Goal: Task Accomplishment & Management: Manage account settings

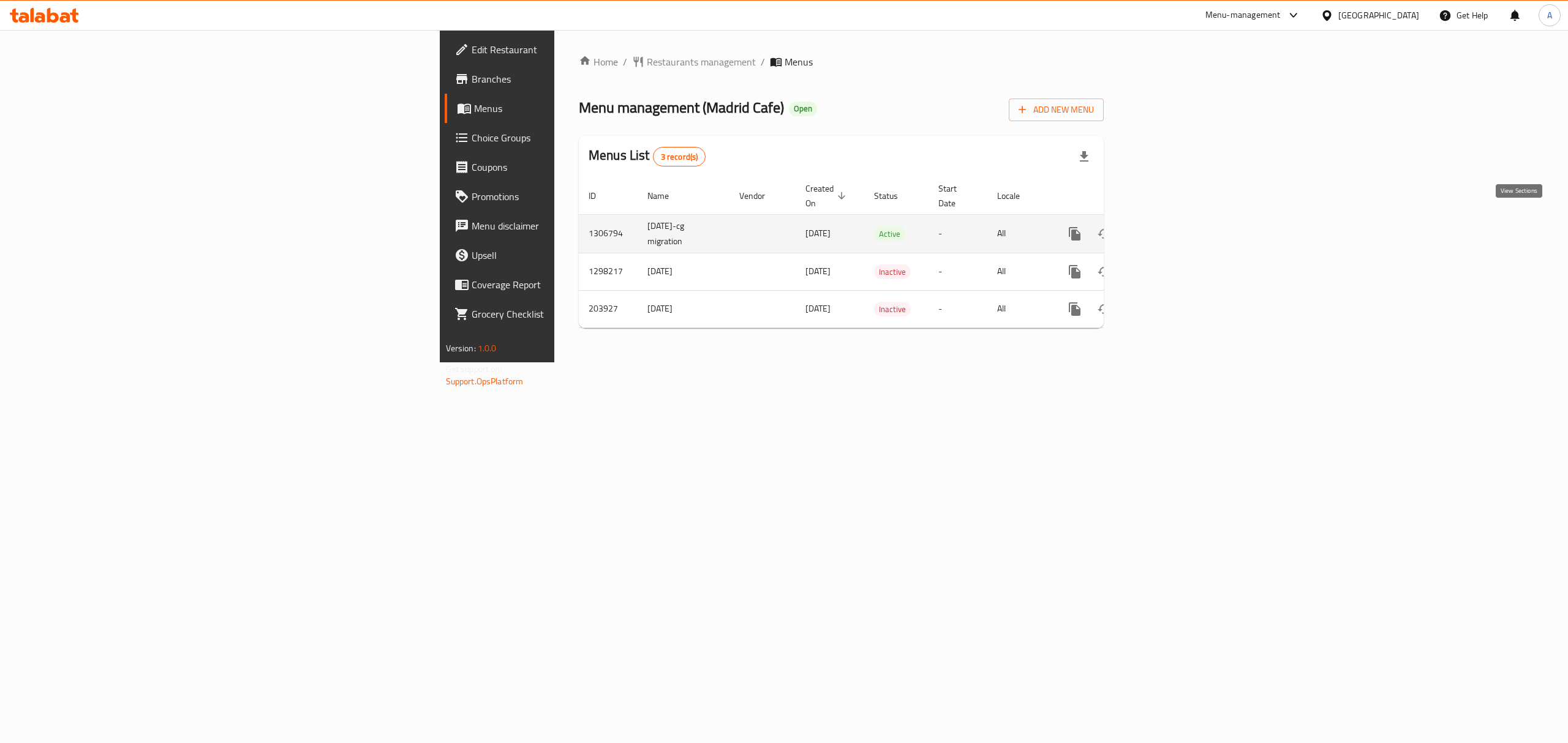
click at [1171, 227] on icon "enhanced table" at bounding box center [1163, 234] width 15 height 15
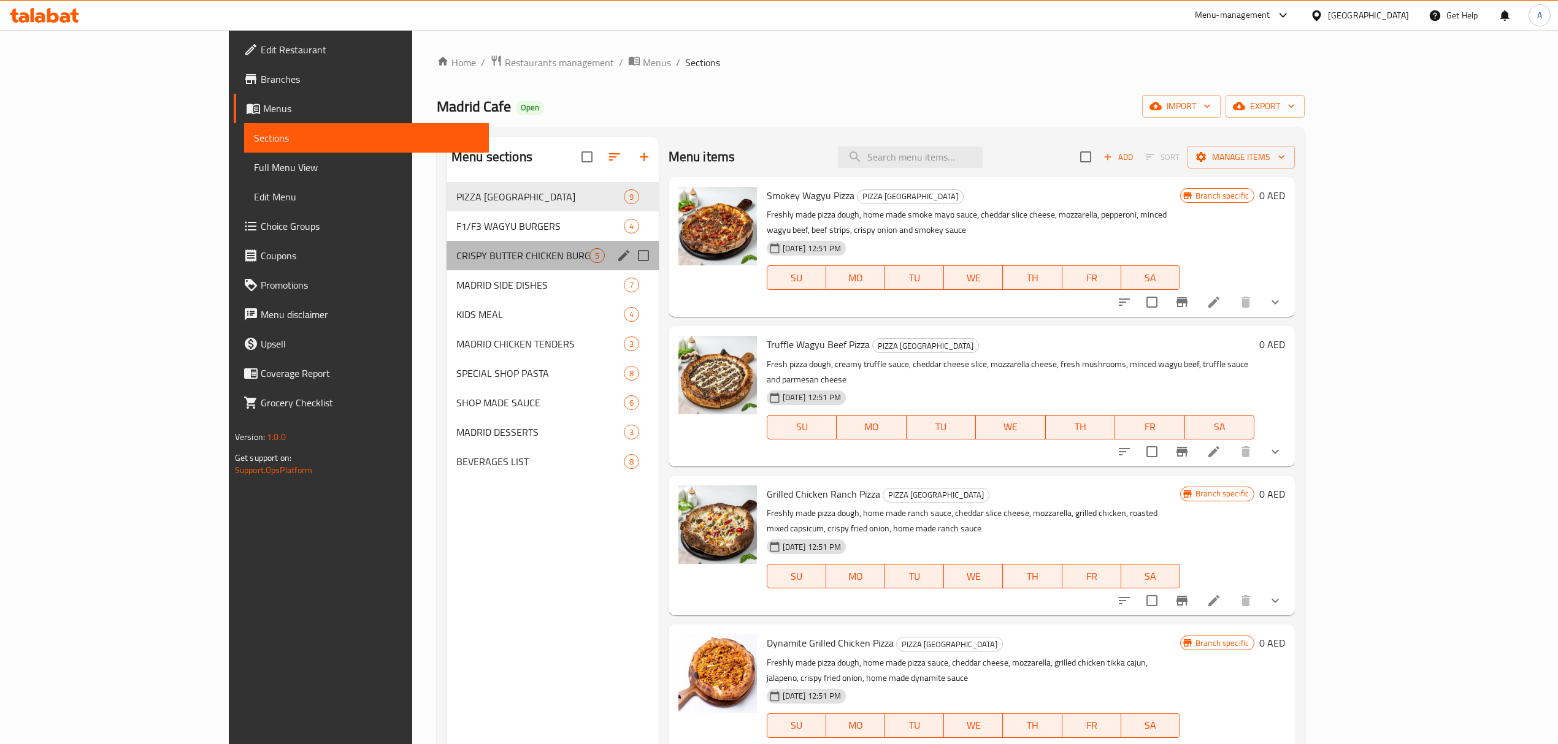
click at [449, 241] on div "CRISPY BUTTER CHICKEN BURGERS 5" at bounding box center [552, 255] width 212 height 29
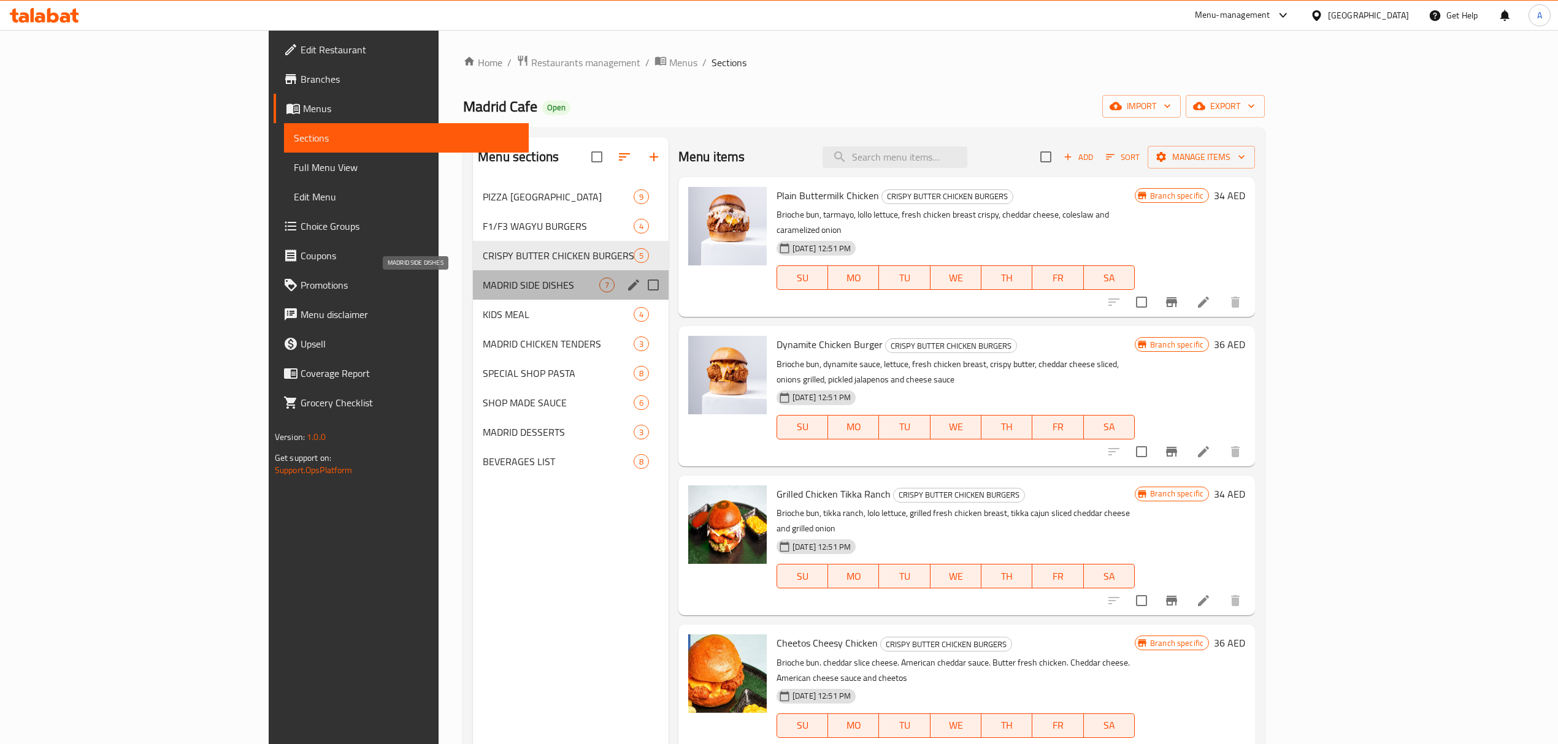
click at [483, 288] on span "MADRID SIDE DISHES" at bounding box center [541, 285] width 117 height 15
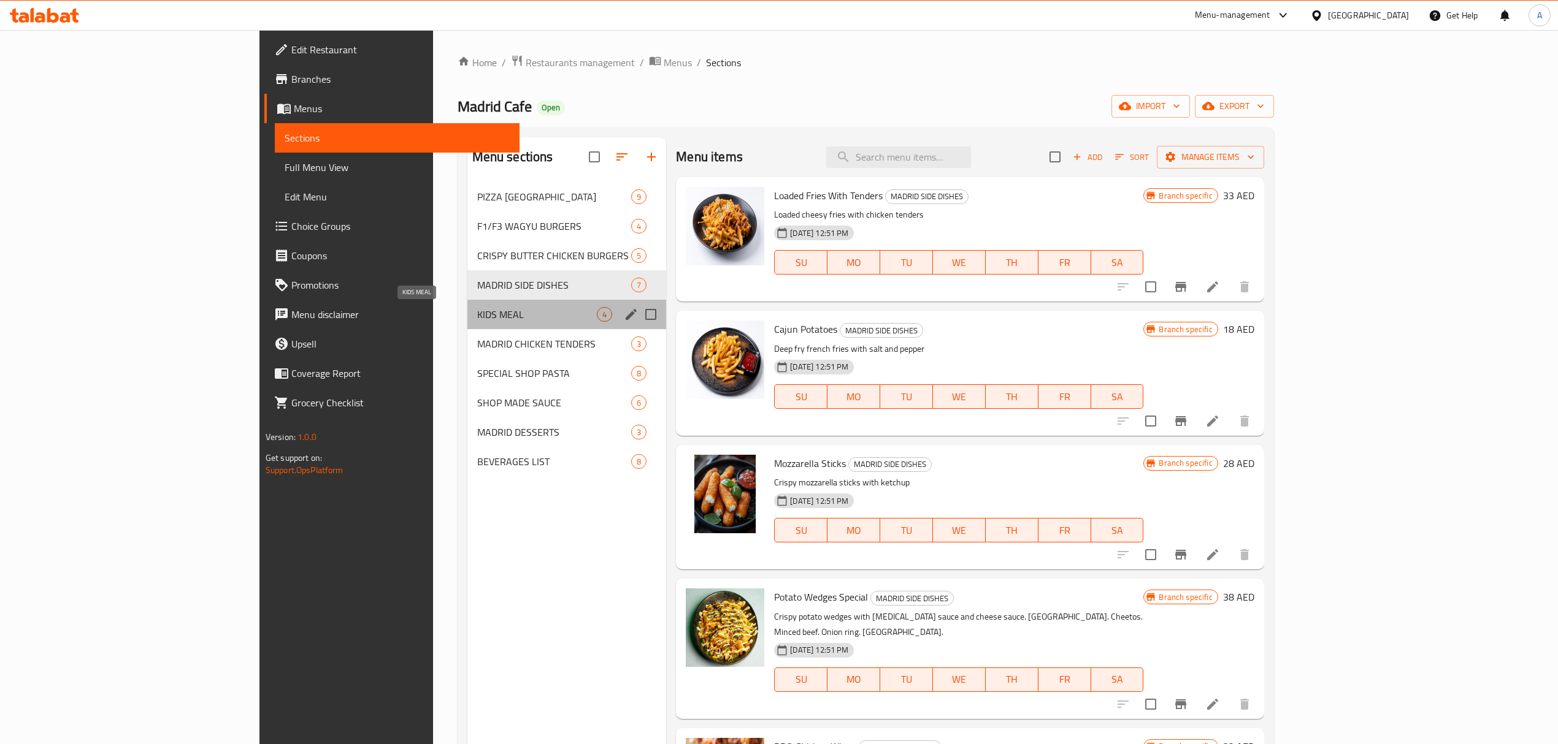
click at [477, 316] on span "KIDS MEAL" at bounding box center [537, 314] width 120 height 15
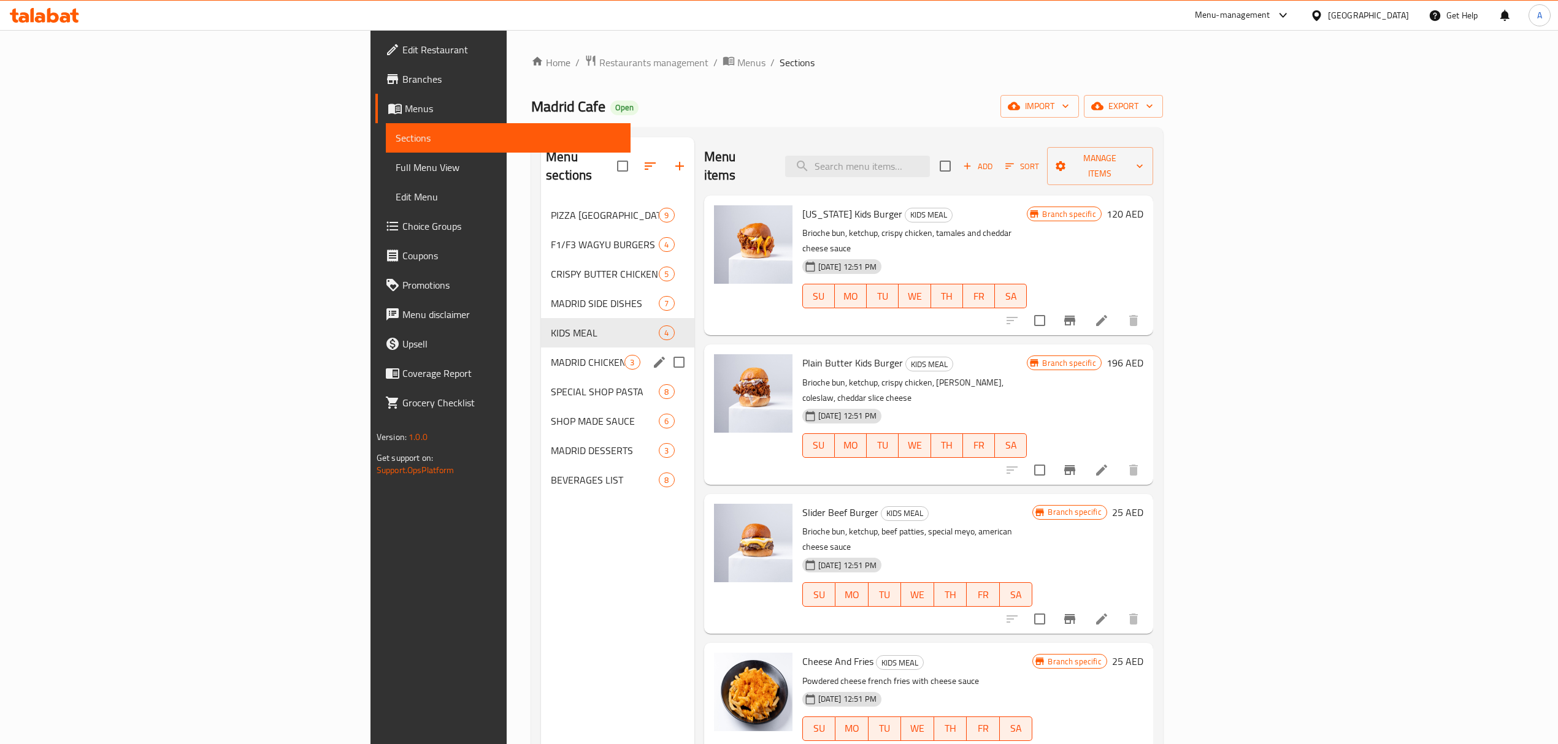
click at [541, 348] on div "MADRID CHICKEN TENDERS 3" at bounding box center [617, 362] width 153 height 29
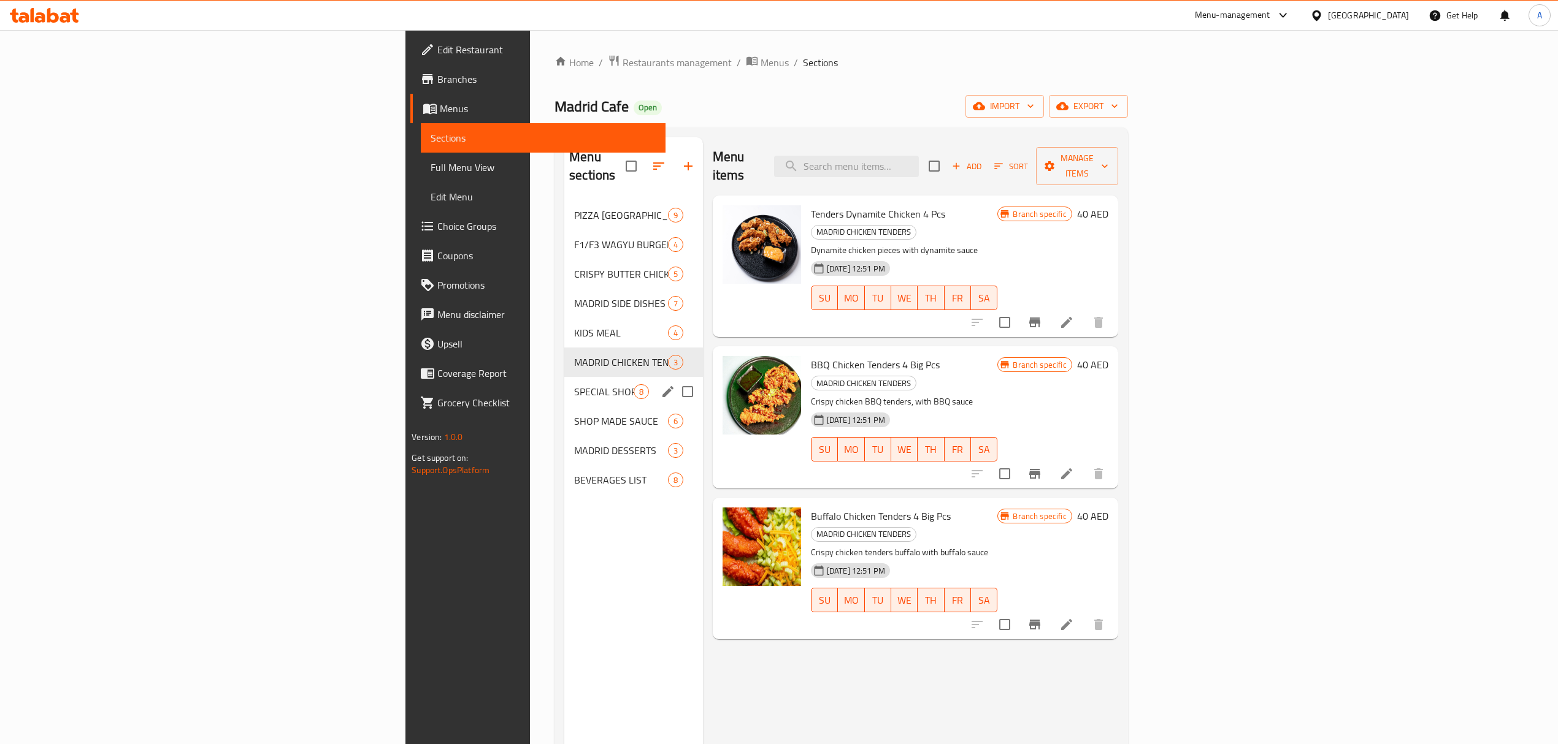
click at [564, 377] on div "SPECIAL SHOP PASTA 8" at bounding box center [633, 391] width 139 height 29
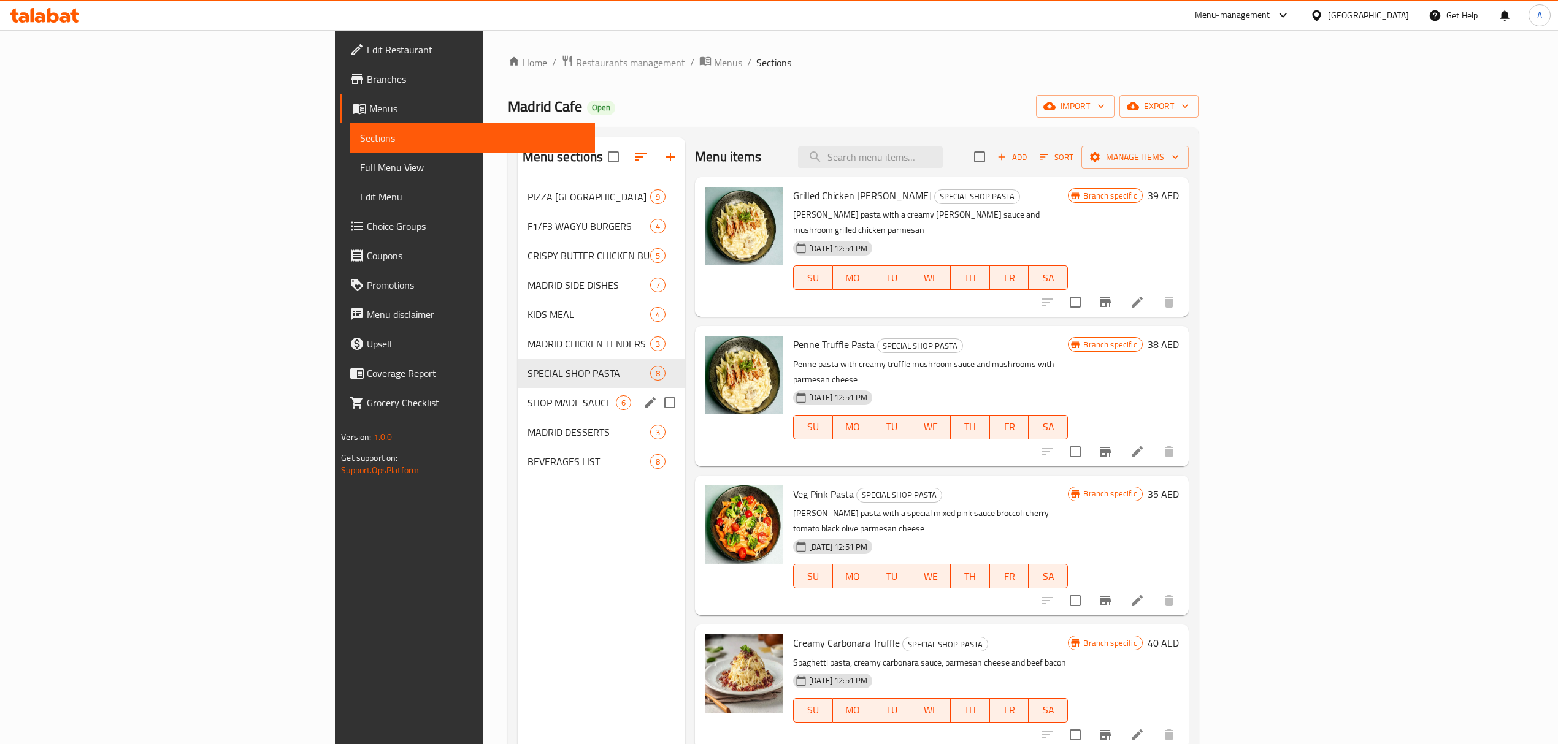
click at [518, 391] on div "SHOP MADE SAUCE 6" at bounding box center [602, 402] width 168 height 29
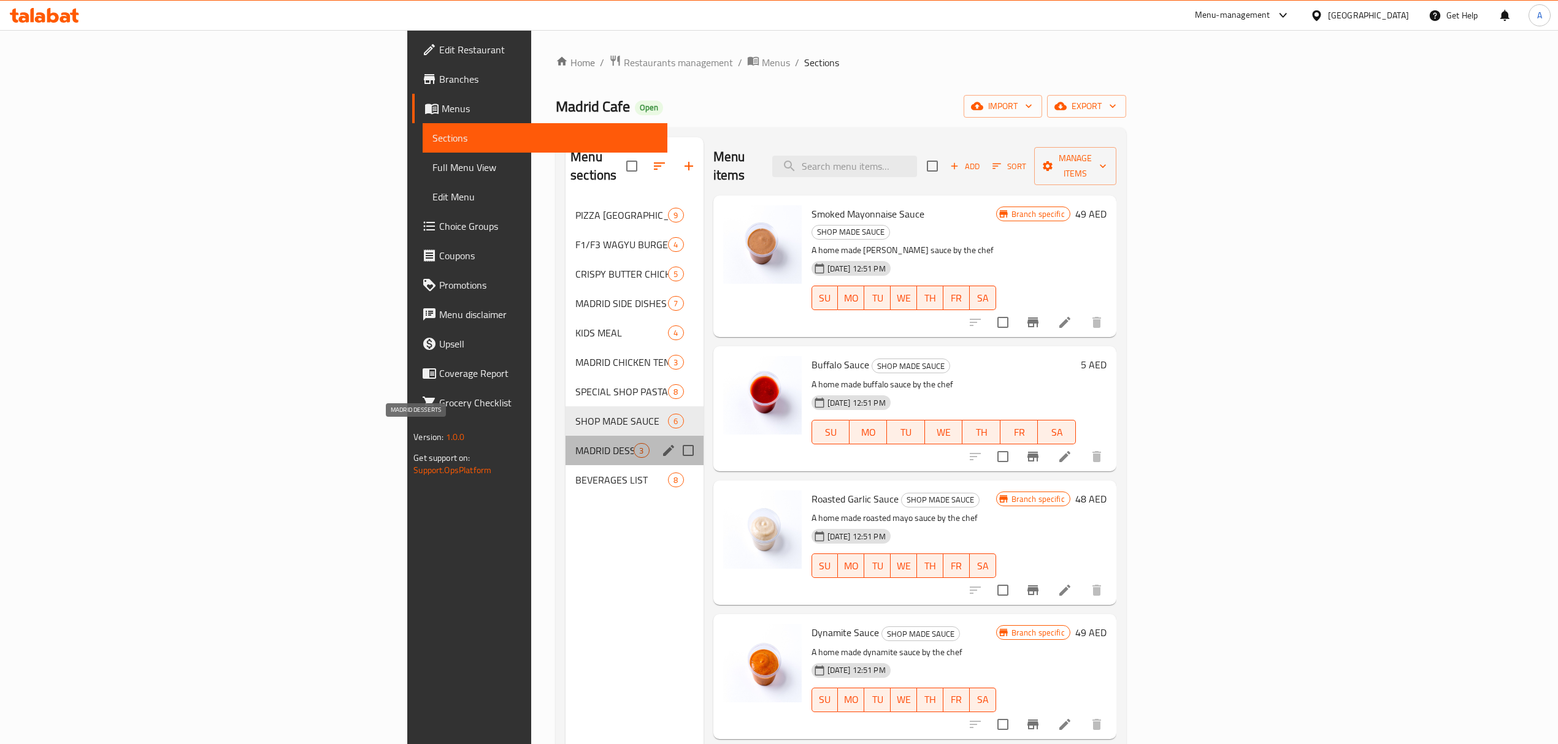
click at [575, 443] on span "MADRID DESSERTS" at bounding box center [604, 450] width 58 height 15
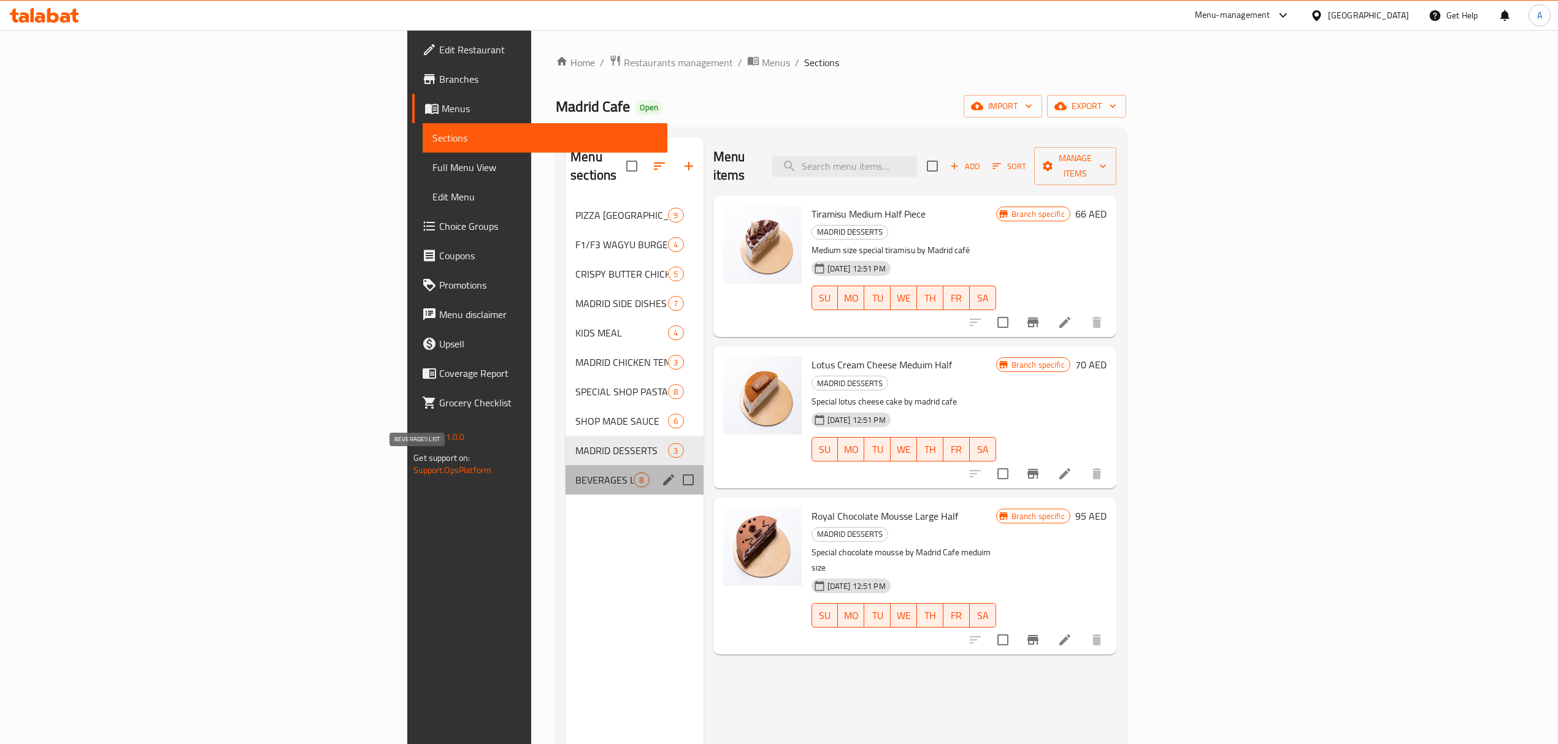
click at [575, 473] on span "BEVERAGES LIST" at bounding box center [604, 480] width 58 height 15
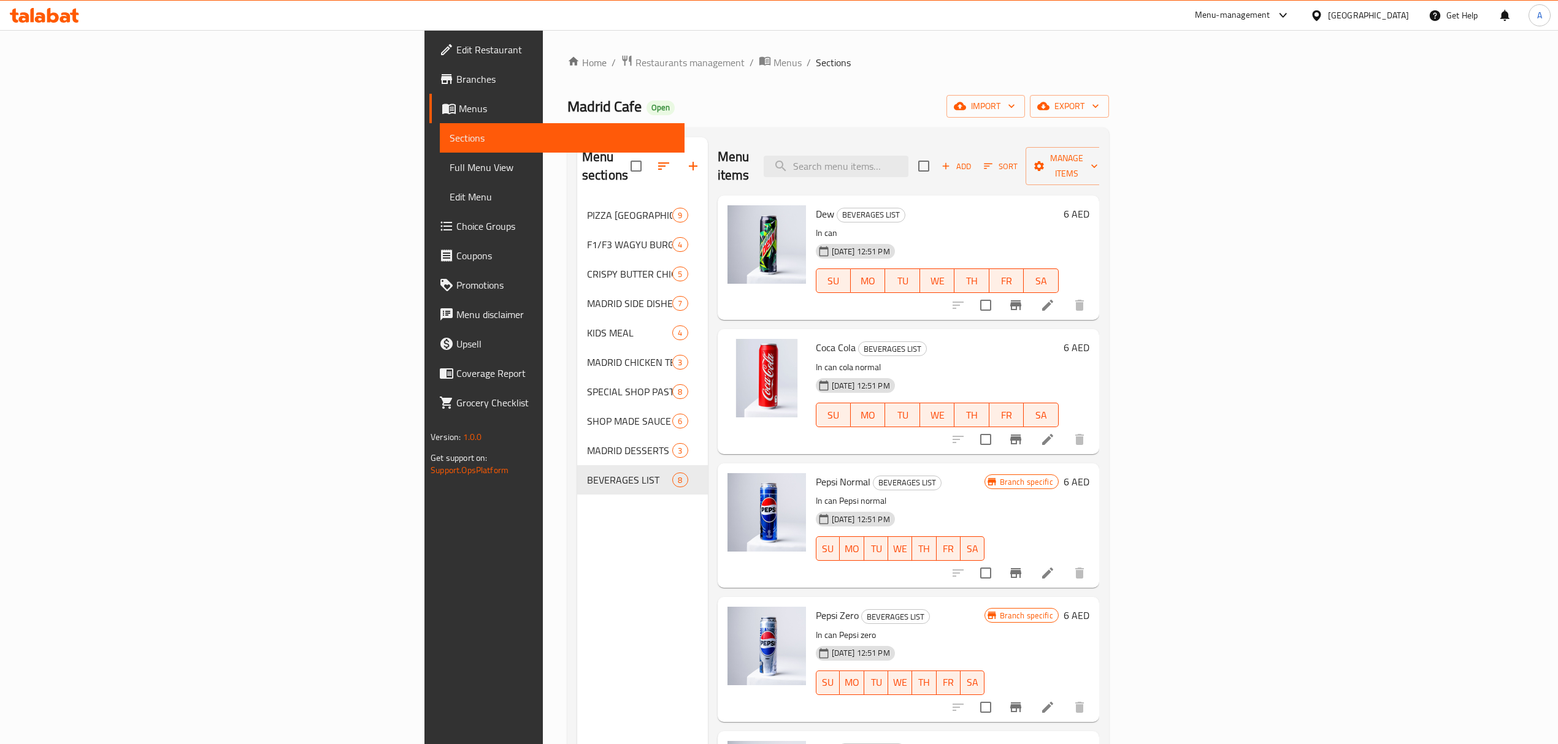
click at [429, 37] on link "Edit Restaurant" at bounding box center [556, 49] width 255 height 29
